Goal: Task Accomplishment & Management: Use online tool/utility

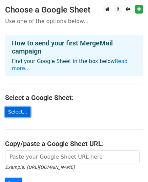
click at [23, 107] on link "Select..." at bounding box center [17, 112] width 25 height 11
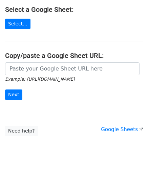
scroll to position [27, 0]
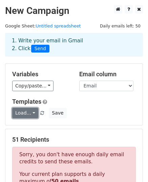
click at [24, 112] on link "Load..." at bounding box center [25, 113] width 26 height 11
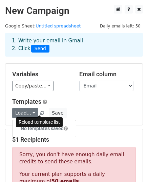
click at [40, 112] on span at bounding box center [42, 113] width 4 height 4
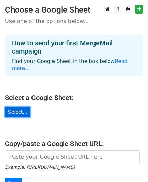
click at [20, 107] on link "Select..." at bounding box center [17, 112] width 25 height 11
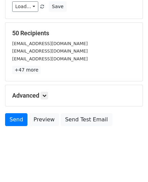
scroll to position [107, 0]
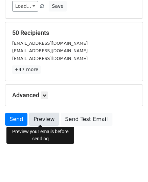
click at [43, 115] on link "Preview" at bounding box center [44, 119] width 30 height 13
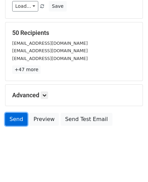
click at [19, 121] on link "Send" at bounding box center [16, 119] width 22 height 13
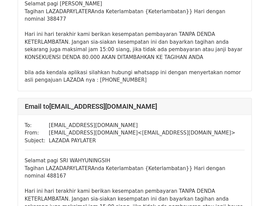
scroll to position [2713, 0]
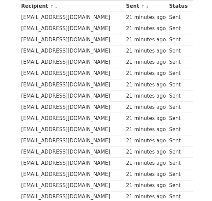
scroll to position [102, 0]
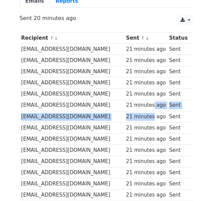
click at [151, 101] on div "21 minutes ago" at bounding box center [146, 105] width 40 height 8
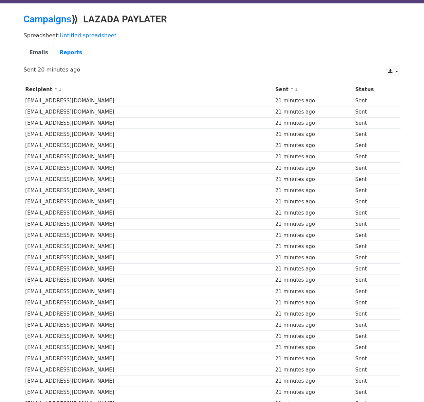
scroll to position [0, 0]
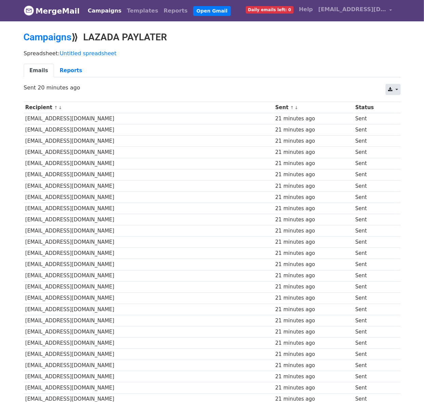
click at [212, 89] on icon at bounding box center [390, 89] width 4 height 5
click at [212, 117] on link "Excel" at bounding box center [401, 116] width 31 height 11
click at [212, 117] on td at bounding box center [397, 118] width 6 height 11
click at [39, 154] on td "[EMAIL_ADDRESS][DOMAIN_NAME]" at bounding box center [149, 152] width 250 height 11
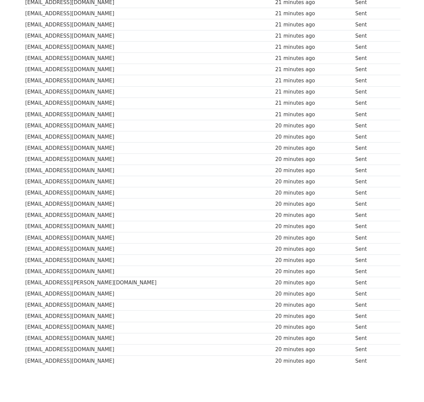
scroll to position [338, 0]
